Goal: Transaction & Acquisition: Purchase product/service

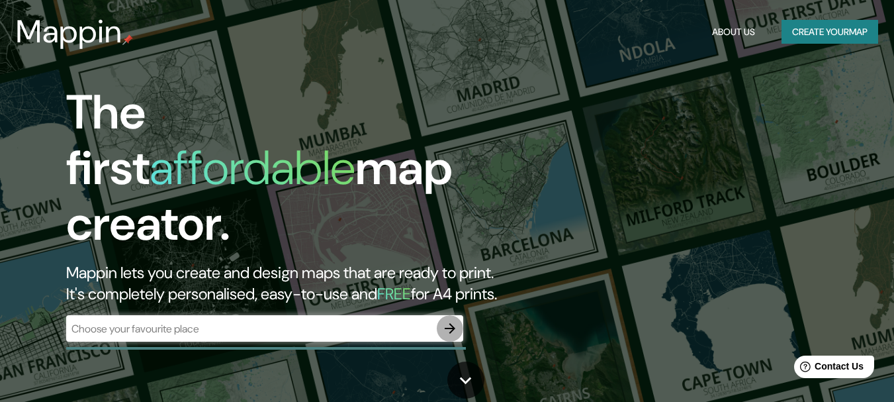
click at [449, 323] on icon "button" at bounding box center [450, 328] width 11 height 11
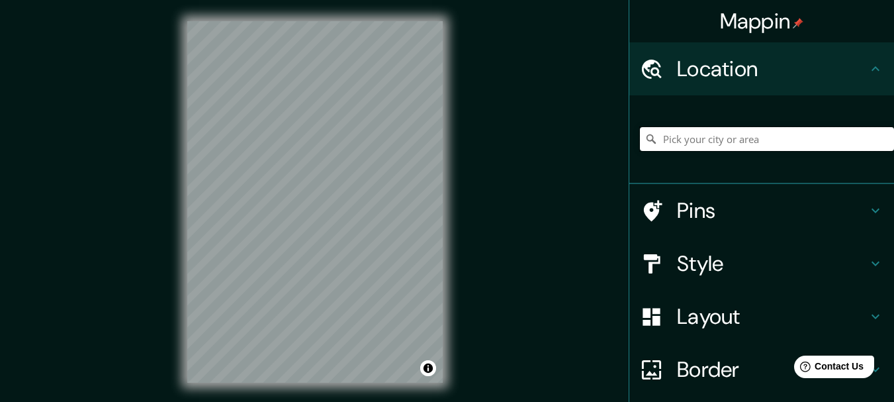
click at [741, 132] on input "Pick your city or area" at bounding box center [767, 139] width 254 height 24
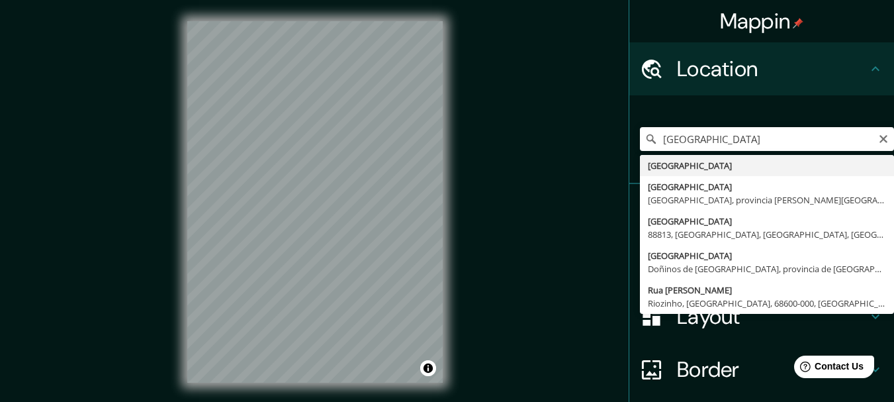
type input "[GEOGRAPHIC_DATA]"
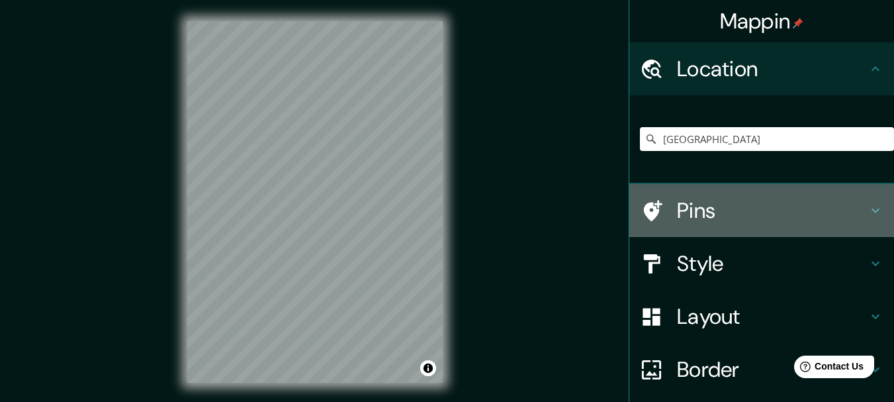
click at [710, 218] on h4 "Pins" at bounding box center [772, 210] width 191 height 26
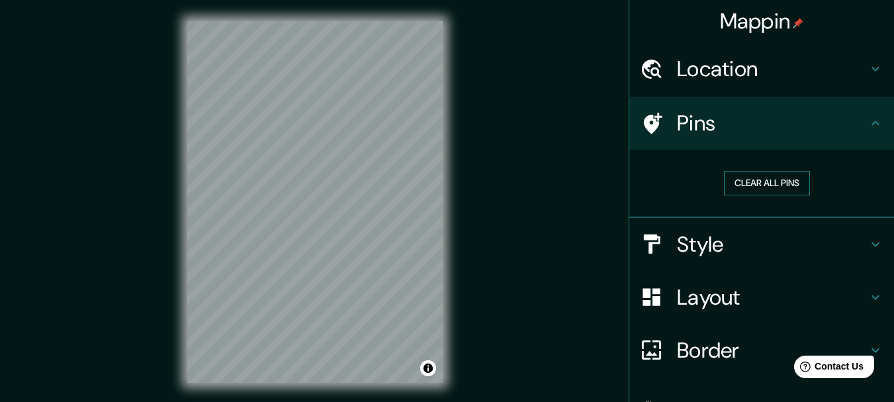
click at [724, 191] on button "Clear all pins" at bounding box center [767, 183] width 86 height 24
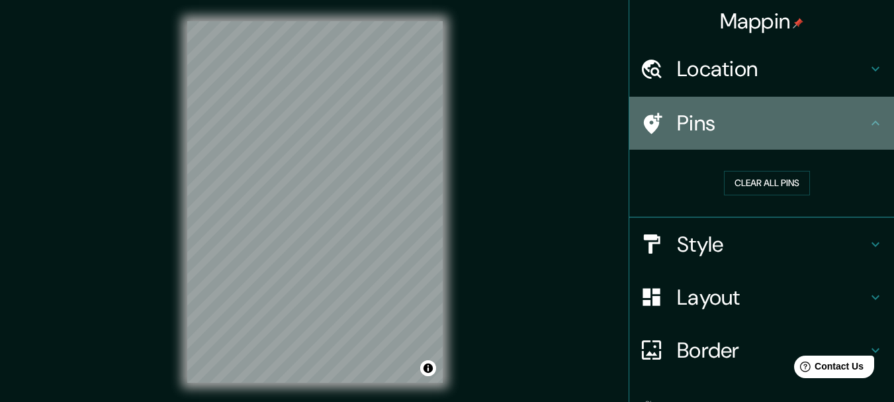
click at [707, 117] on h4 "Pins" at bounding box center [772, 123] width 191 height 26
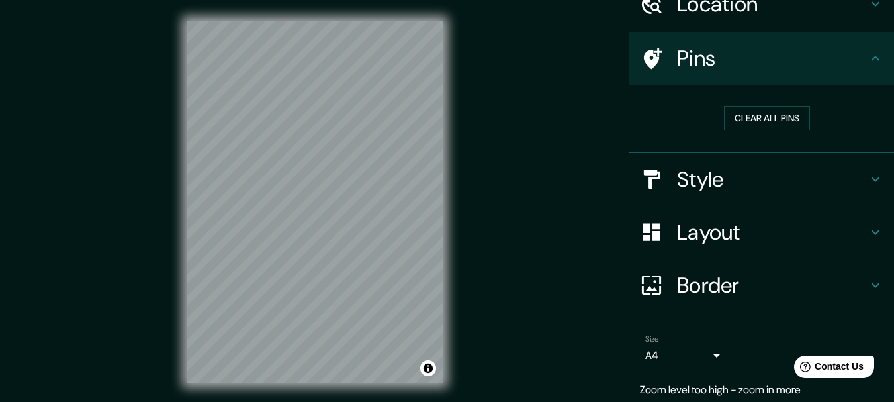
scroll to position [45, 0]
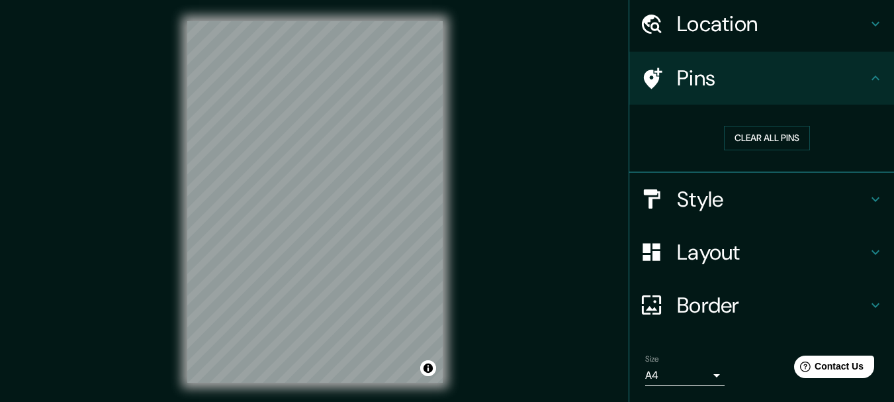
click at [714, 281] on div "Border" at bounding box center [761, 304] width 265 height 53
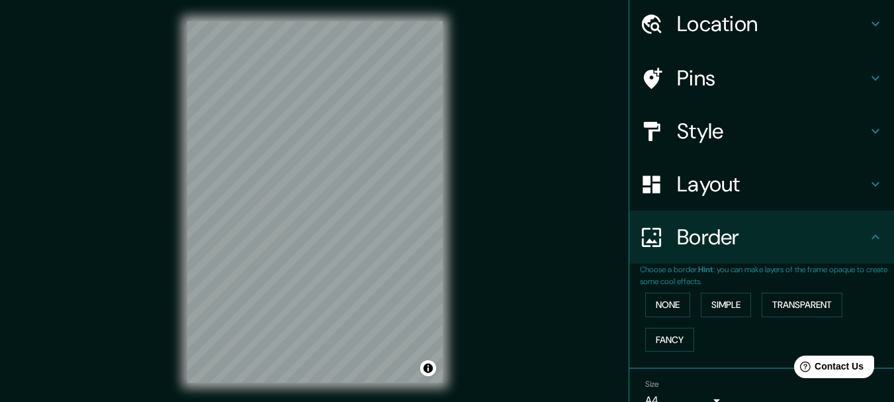
click at [712, 190] on h4 "Layout" at bounding box center [772, 184] width 191 height 26
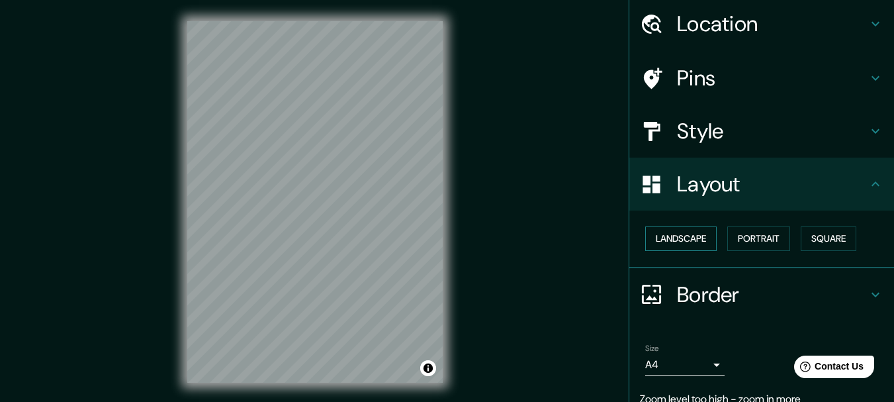
click at [708, 241] on button "Landscape" at bounding box center [680, 238] width 71 height 24
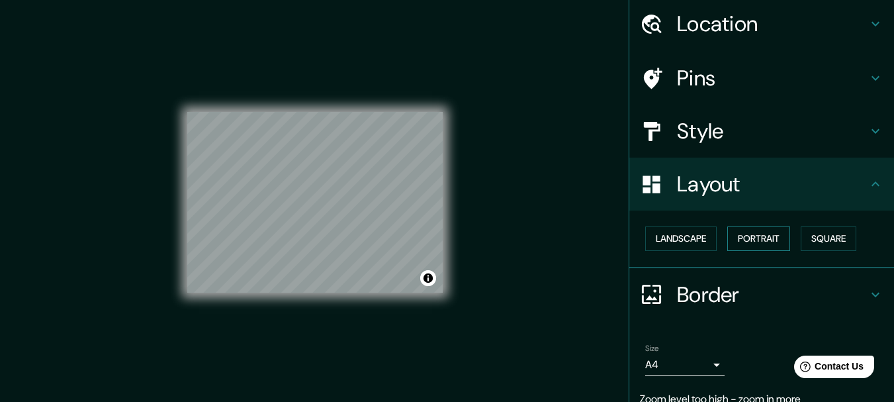
click at [734, 239] on button "Portrait" at bounding box center [758, 238] width 63 height 24
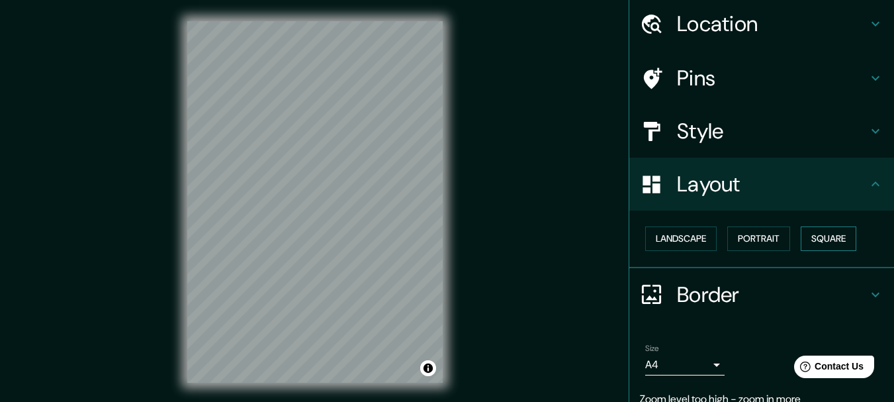
click at [815, 236] on button "Square" at bounding box center [828, 238] width 56 height 24
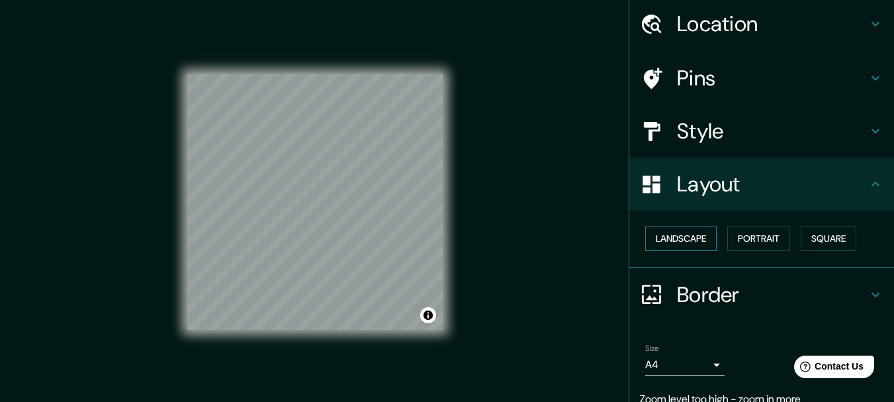
click at [670, 235] on button "Landscape" at bounding box center [680, 238] width 71 height 24
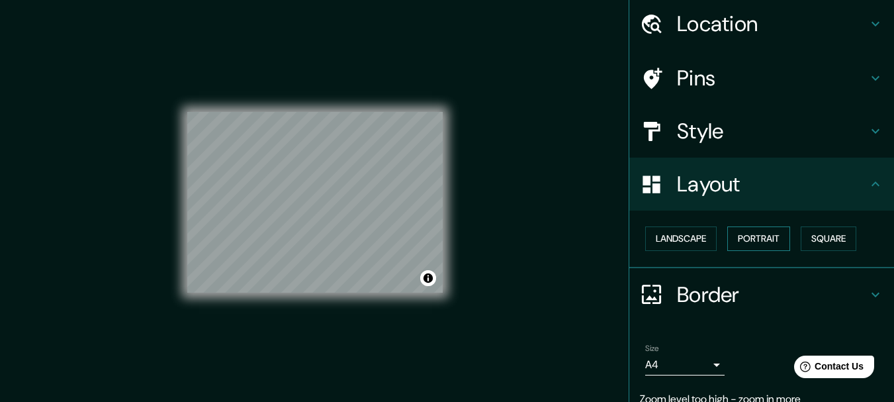
click at [732, 233] on button "Portrait" at bounding box center [758, 238] width 63 height 24
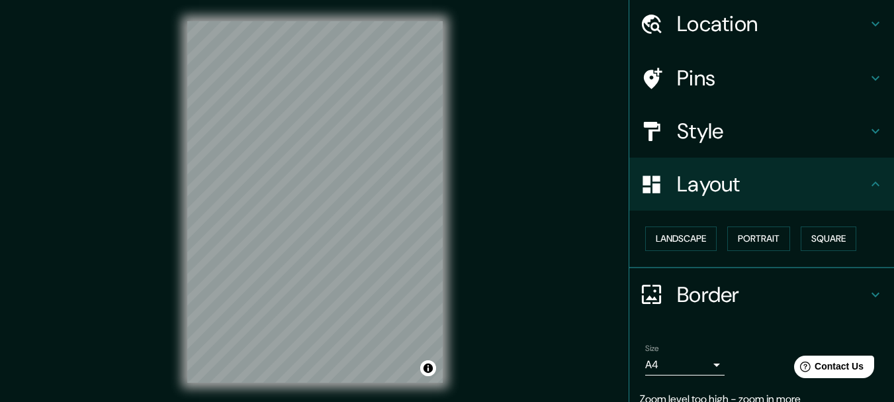
click at [711, 17] on h4 "Location" at bounding box center [772, 24] width 191 height 26
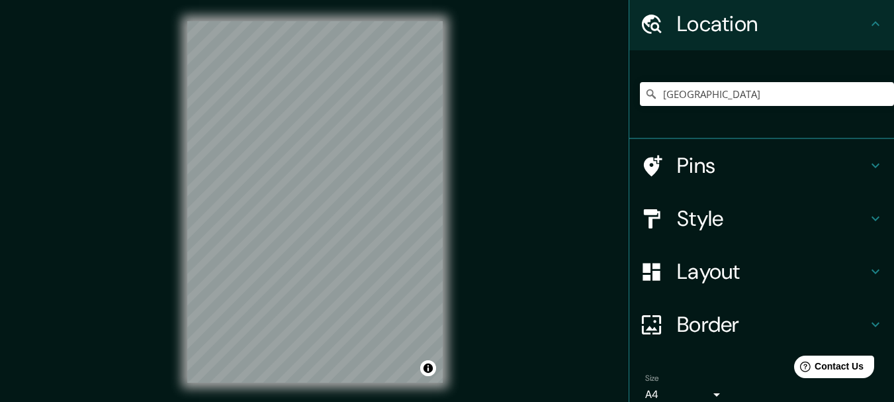
click at [690, 165] on h4 "Pins" at bounding box center [772, 165] width 191 height 26
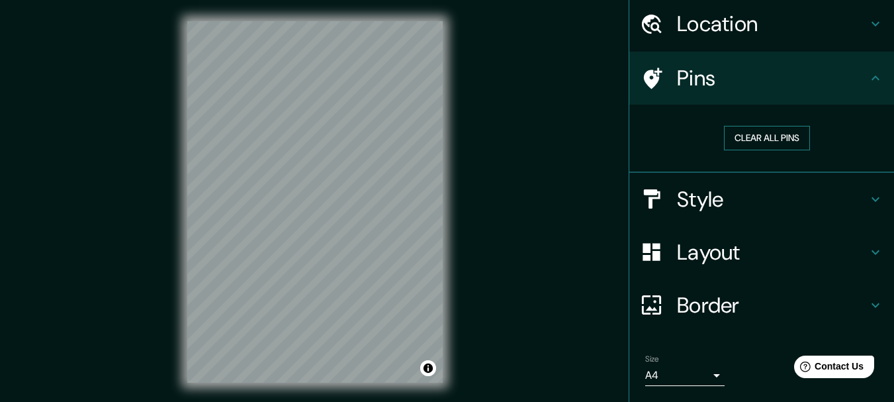
click at [763, 128] on button "Clear all pins" at bounding box center [767, 138] width 86 height 24
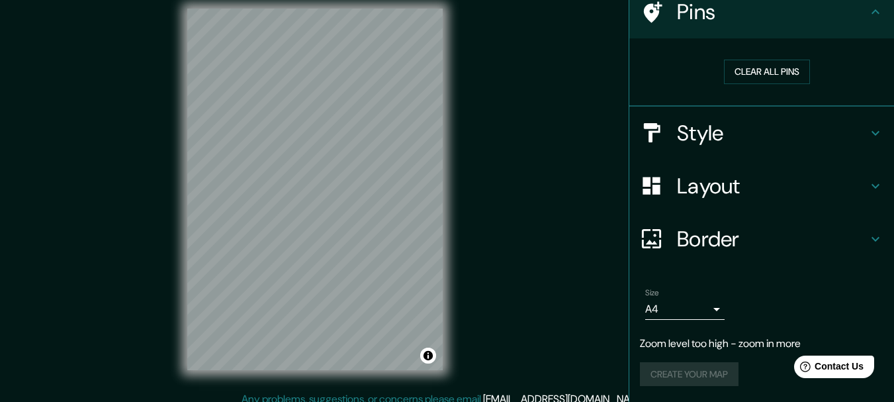
scroll to position [23, 0]
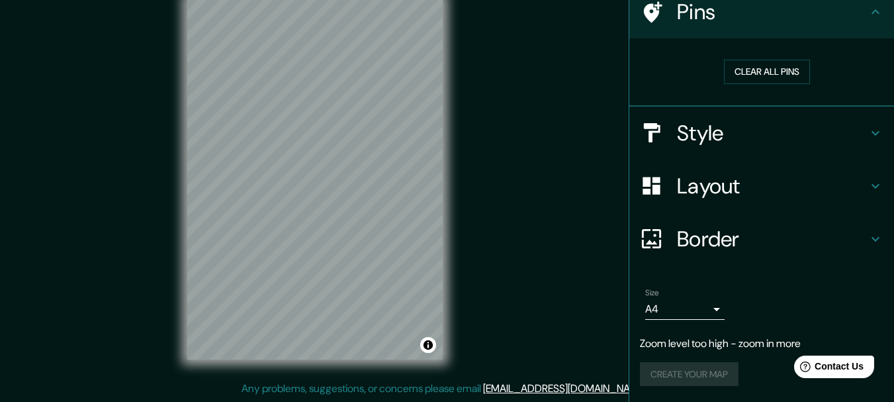
click at [677, 242] on h4 "Border" at bounding box center [772, 239] width 191 height 26
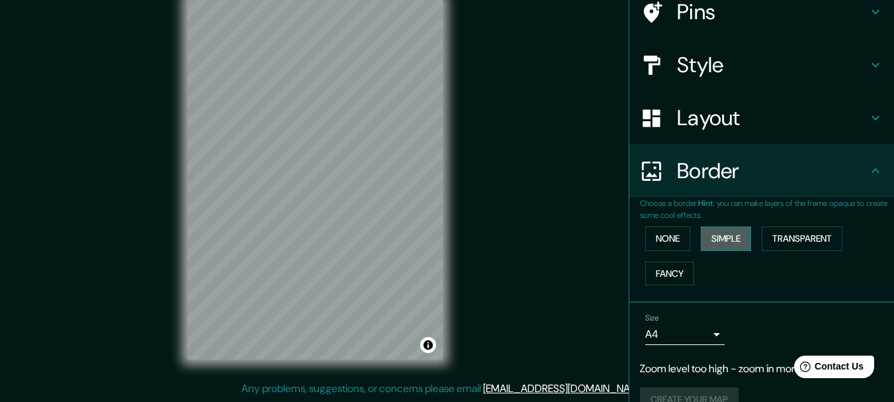
click at [717, 237] on button "Simple" at bounding box center [726, 238] width 50 height 24
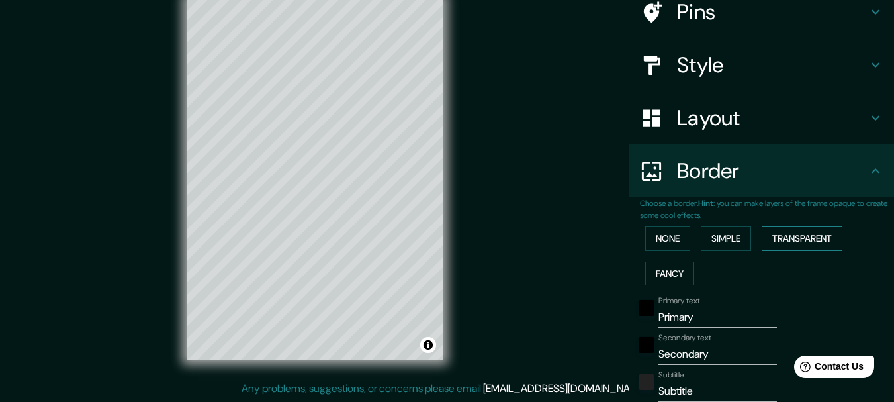
click at [768, 237] on button "Transparent" at bounding box center [801, 238] width 81 height 24
click at [671, 239] on button "None" at bounding box center [667, 238] width 45 height 24
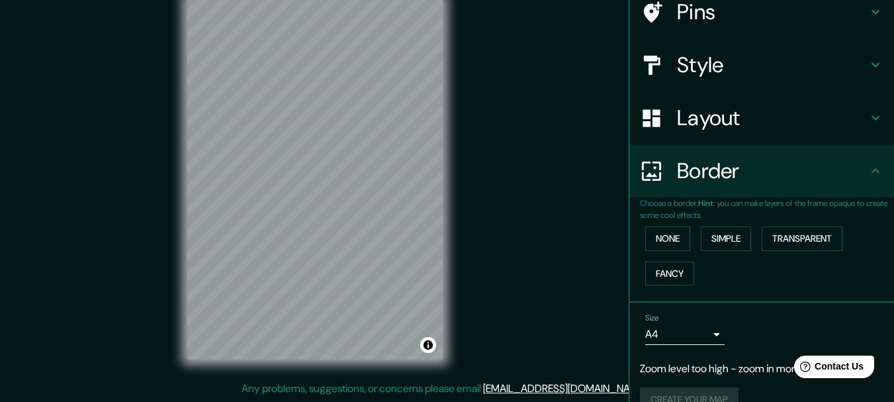
click at [685, 133] on div "Layout" at bounding box center [761, 117] width 265 height 53
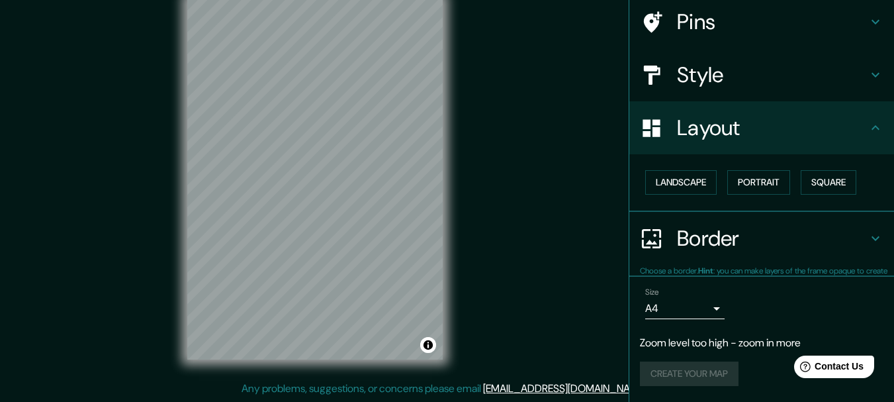
scroll to position [101, 0]
click at [705, 79] on h4 "Style" at bounding box center [772, 75] width 191 height 26
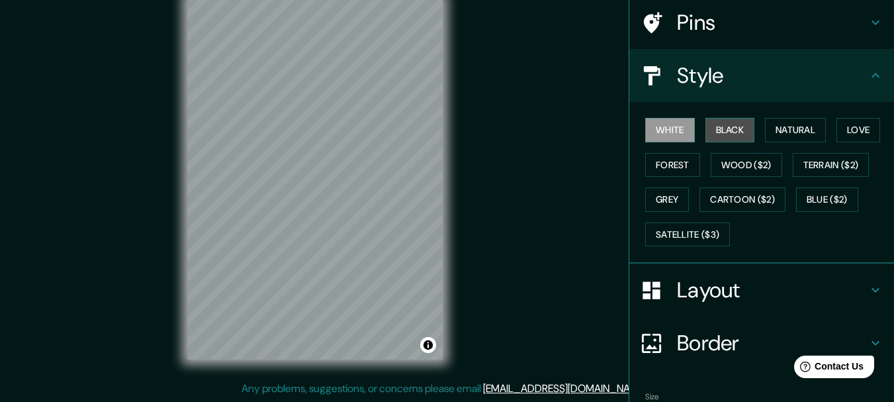
click at [710, 136] on button "Black" at bounding box center [730, 130] width 50 height 24
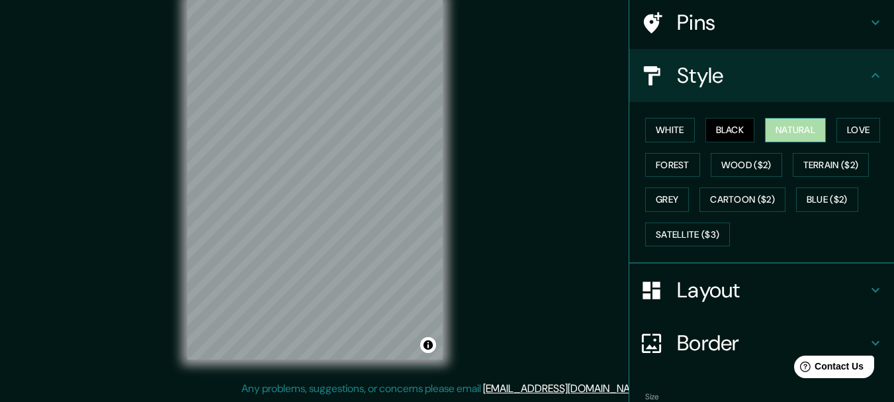
click at [782, 132] on button "Natural" at bounding box center [795, 130] width 61 height 24
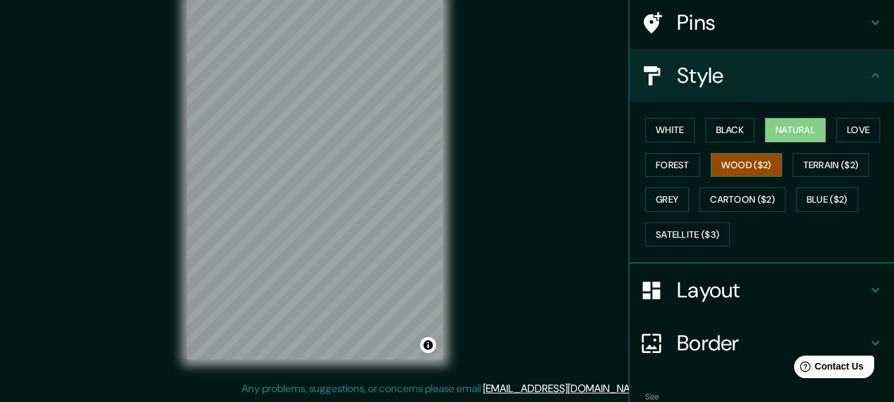
click at [744, 163] on button "Wood ($2)" at bounding box center [745, 165] width 71 height 24
click at [804, 163] on button "Terrain ($2)" at bounding box center [830, 165] width 77 height 24
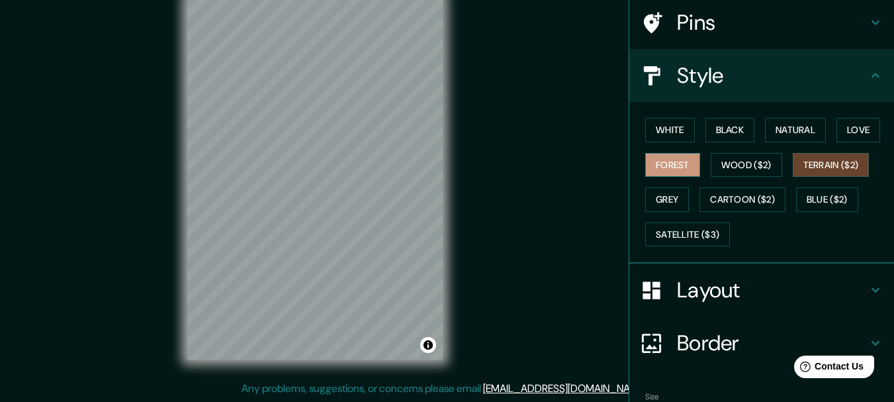
click at [674, 169] on button "Forest" at bounding box center [672, 165] width 55 height 24
click at [662, 194] on button "Grey" at bounding box center [667, 199] width 44 height 24
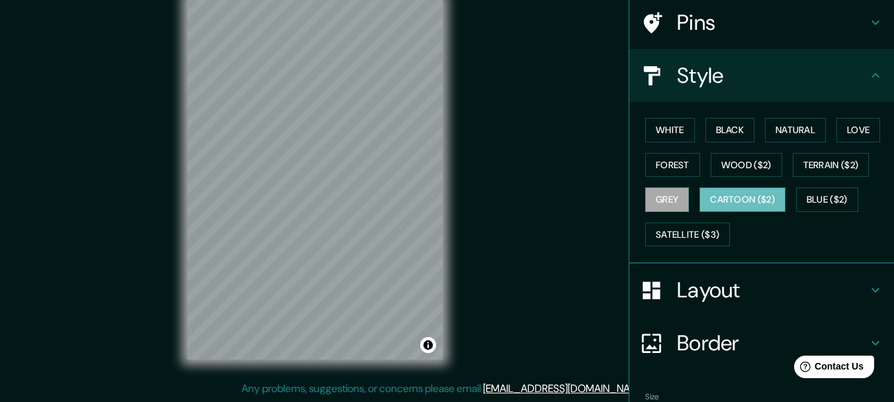
click at [726, 200] on button "Cartoon ($2)" at bounding box center [742, 199] width 86 height 24
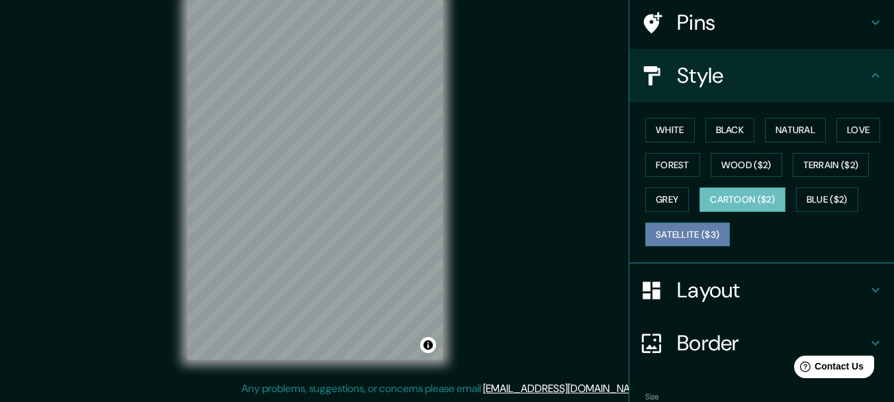
click at [697, 229] on button "Satellite ($3)" at bounding box center [687, 234] width 85 height 24
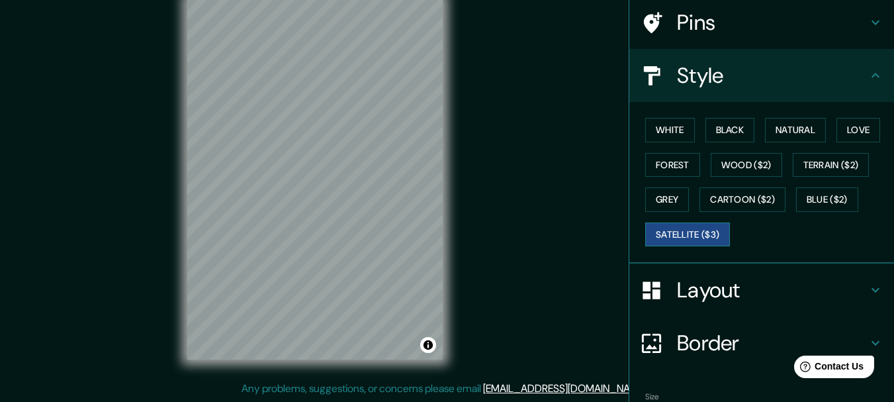
click at [706, 239] on button "Satellite ($3)" at bounding box center [687, 234] width 85 height 24
click at [644, 21] on icon at bounding box center [653, 22] width 19 height 21
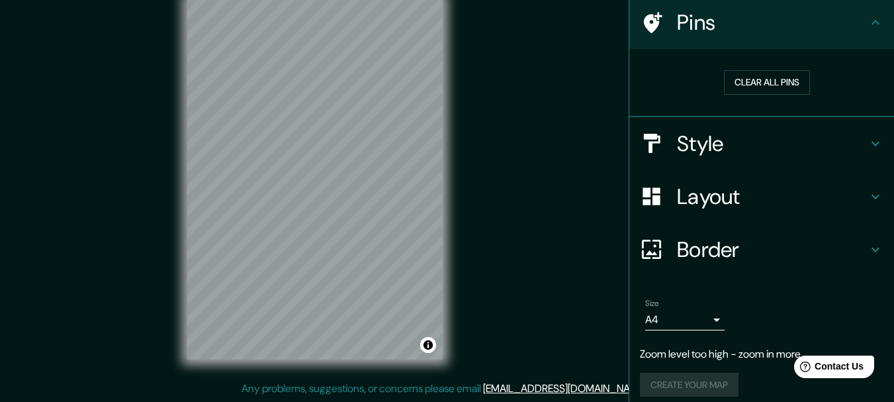
click at [640, 37] on div "Pins" at bounding box center [761, 22] width 265 height 53
click at [351, 148] on div at bounding box center [351, 146] width 11 height 11
drag, startPoint x: 351, startPoint y: 148, endPoint x: 351, endPoint y: 124, distance: 24.5
click at [351, 124] on div at bounding box center [348, 129] width 11 height 11
click at [345, 126] on div at bounding box center [348, 129] width 11 height 11
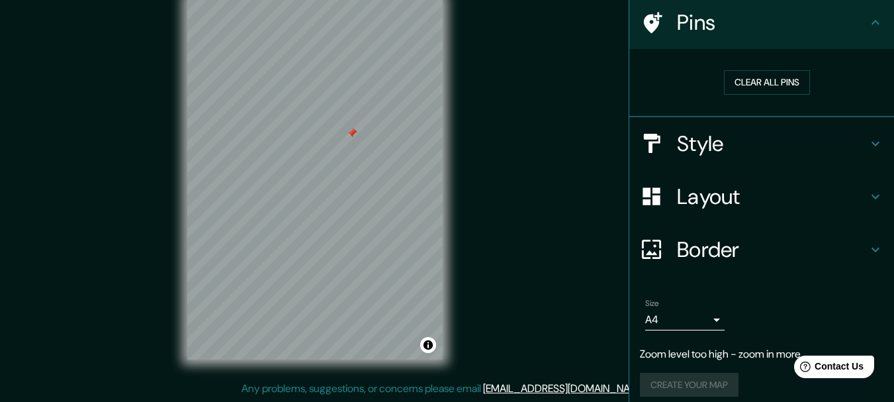
click at [351, 138] on div at bounding box center [352, 133] width 11 height 11
click at [745, 75] on button "Clear all pins" at bounding box center [767, 82] width 86 height 24
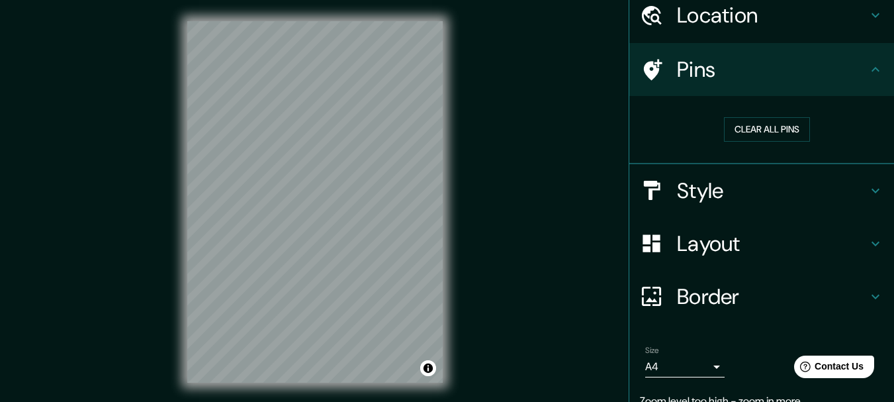
scroll to position [0, 0]
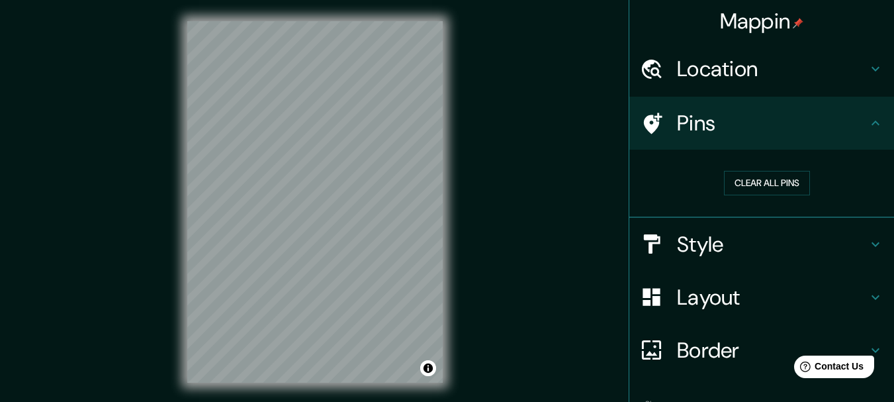
click at [712, 60] on h4 "Location" at bounding box center [772, 69] width 191 height 26
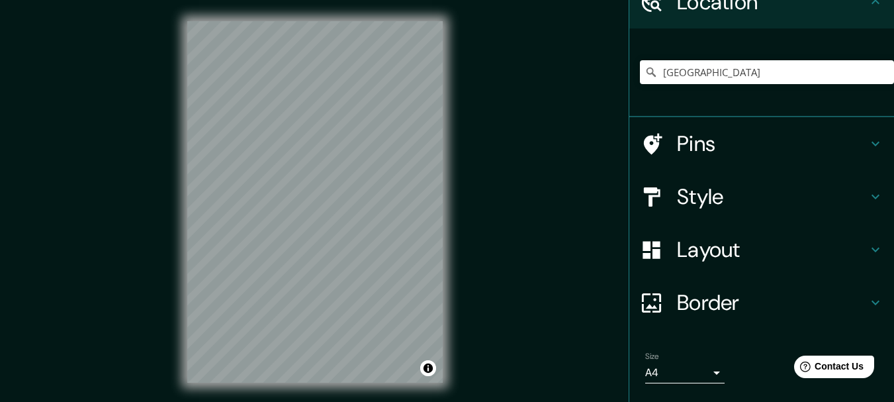
scroll to position [131, 0]
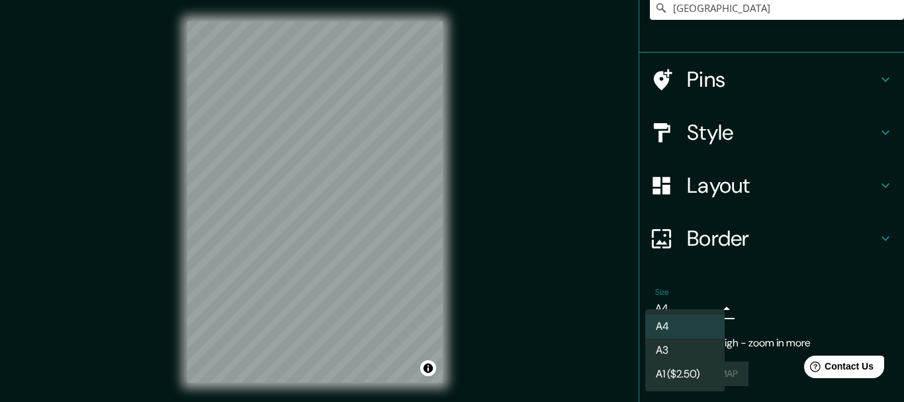
click at [697, 304] on body "Mappin Location [GEOGRAPHIC_DATA] Pins Style Layout Border Choose a border. Hin…" at bounding box center [452, 201] width 904 height 402
click at [697, 304] on div at bounding box center [452, 201] width 904 height 402
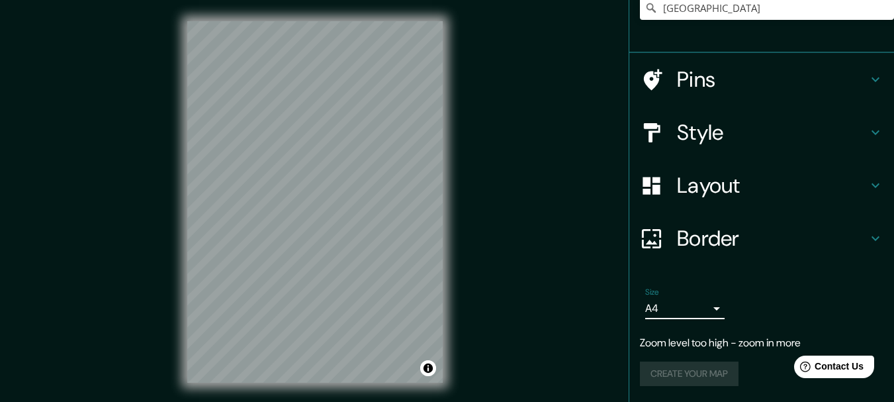
click at [677, 119] on h4 "Style" at bounding box center [772, 132] width 191 height 26
